Goal: Information Seeking & Learning: Learn about a topic

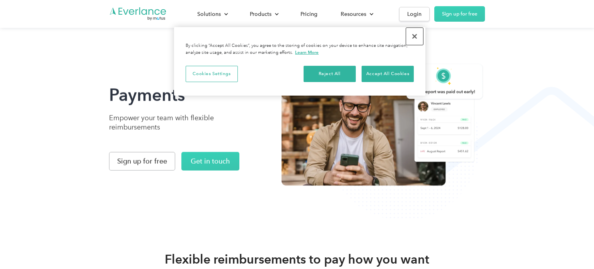
click at [413, 33] on button "Close" at bounding box center [414, 36] width 17 height 17
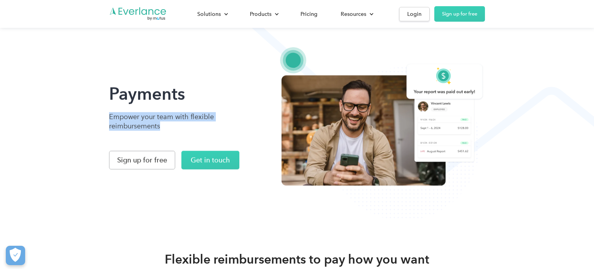
drag, startPoint x: 130, startPoint y: 115, endPoint x: 183, endPoint y: 126, distance: 54.2
click at [183, 126] on div "Payments Empower your team with flexible reimbursements Sign up for free Get in…" at bounding box center [297, 110] width 594 height 220
click at [95, 104] on div "Payments Empower your team with flexible reimbursements Sign up for free Get in…" at bounding box center [297, 110] width 594 height 220
drag, startPoint x: 102, startPoint y: 120, endPoint x: 209, endPoint y: 127, distance: 107.7
click at [209, 127] on div "Payments Empower your team with flexible reimbursements Sign up for free Get in…" at bounding box center [297, 110] width 594 height 220
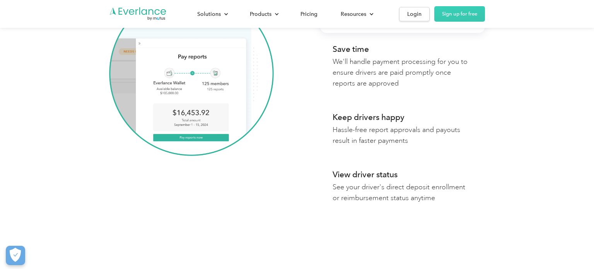
scroll to position [383, 0]
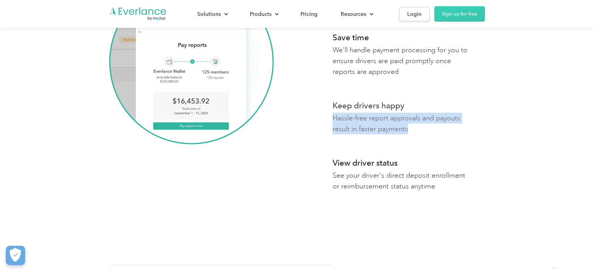
drag, startPoint x: 352, startPoint y: 120, endPoint x: 433, endPoint y: 132, distance: 81.3
click at [433, 132] on div "You're in the driver's seat Reimburse your employees monthly, bi-weekly, weekly…" at bounding box center [297, 63] width 376 height 282
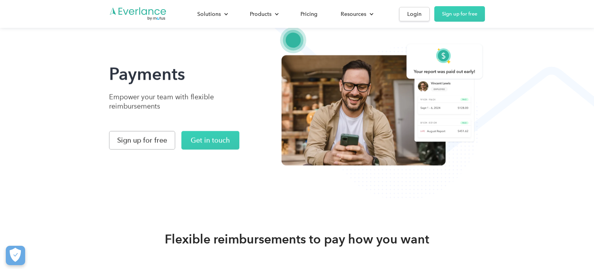
scroll to position [0, 0]
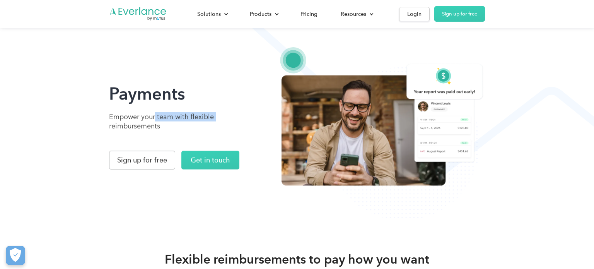
drag, startPoint x: 106, startPoint y: 121, endPoint x: 156, endPoint y: 121, distance: 49.9
click at [156, 121] on div "Payments Empower your team with flexible reimbursements Sign up for free Get in…" at bounding box center [297, 110] width 594 height 220
click at [45, 111] on div "Payments Empower your team with flexible reimbursements Sign up for free Get in…" at bounding box center [297, 110] width 594 height 220
drag, startPoint x: 98, startPoint y: 114, endPoint x: 182, endPoint y: 130, distance: 85.5
click at [182, 130] on div "Payments Empower your team with flexible reimbursements Sign up for free Get in…" at bounding box center [297, 110] width 594 height 220
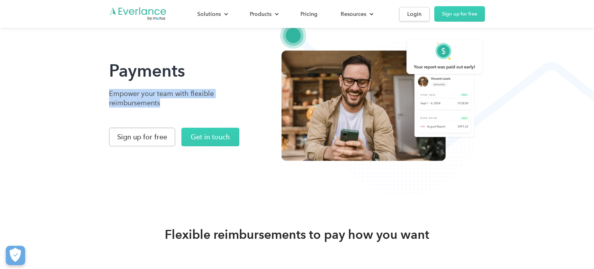
scroll to position [26, 0]
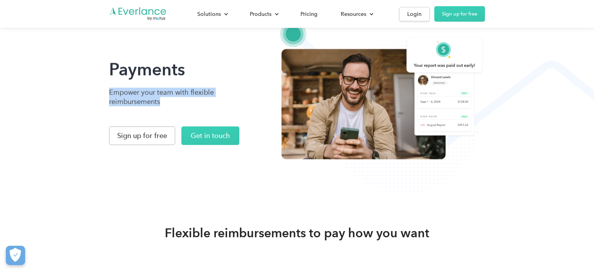
copy p "Empower your team with flexible reimbursements"
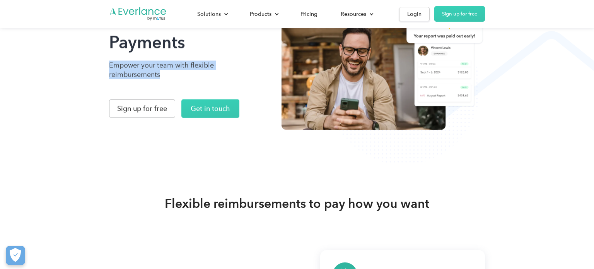
scroll to position [0, 0]
